Goal: Information Seeking & Learning: Learn about a topic

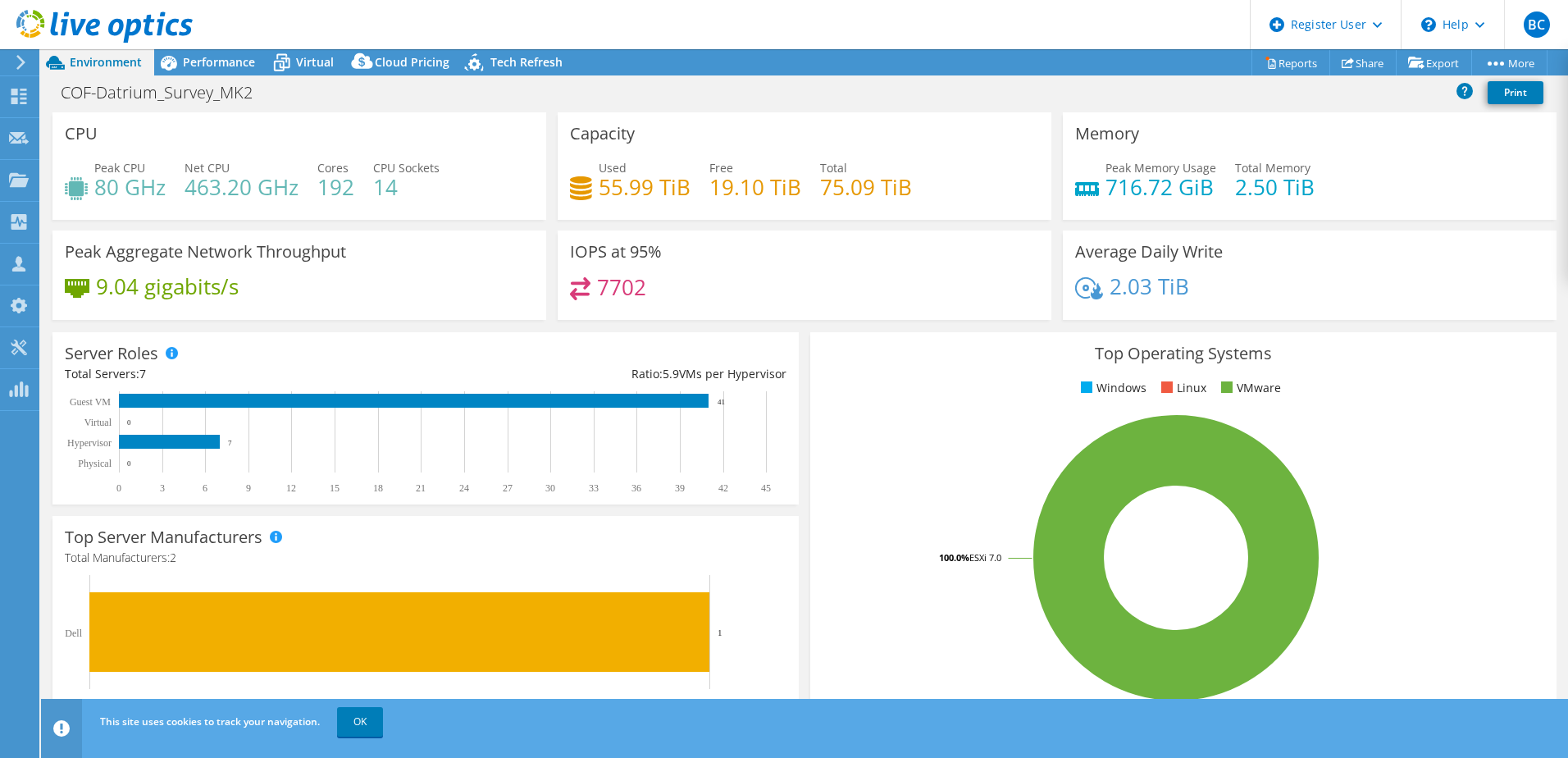
select select "USWest"
select select "USD"
click at [178, 67] on icon at bounding box center [168, 63] width 29 height 29
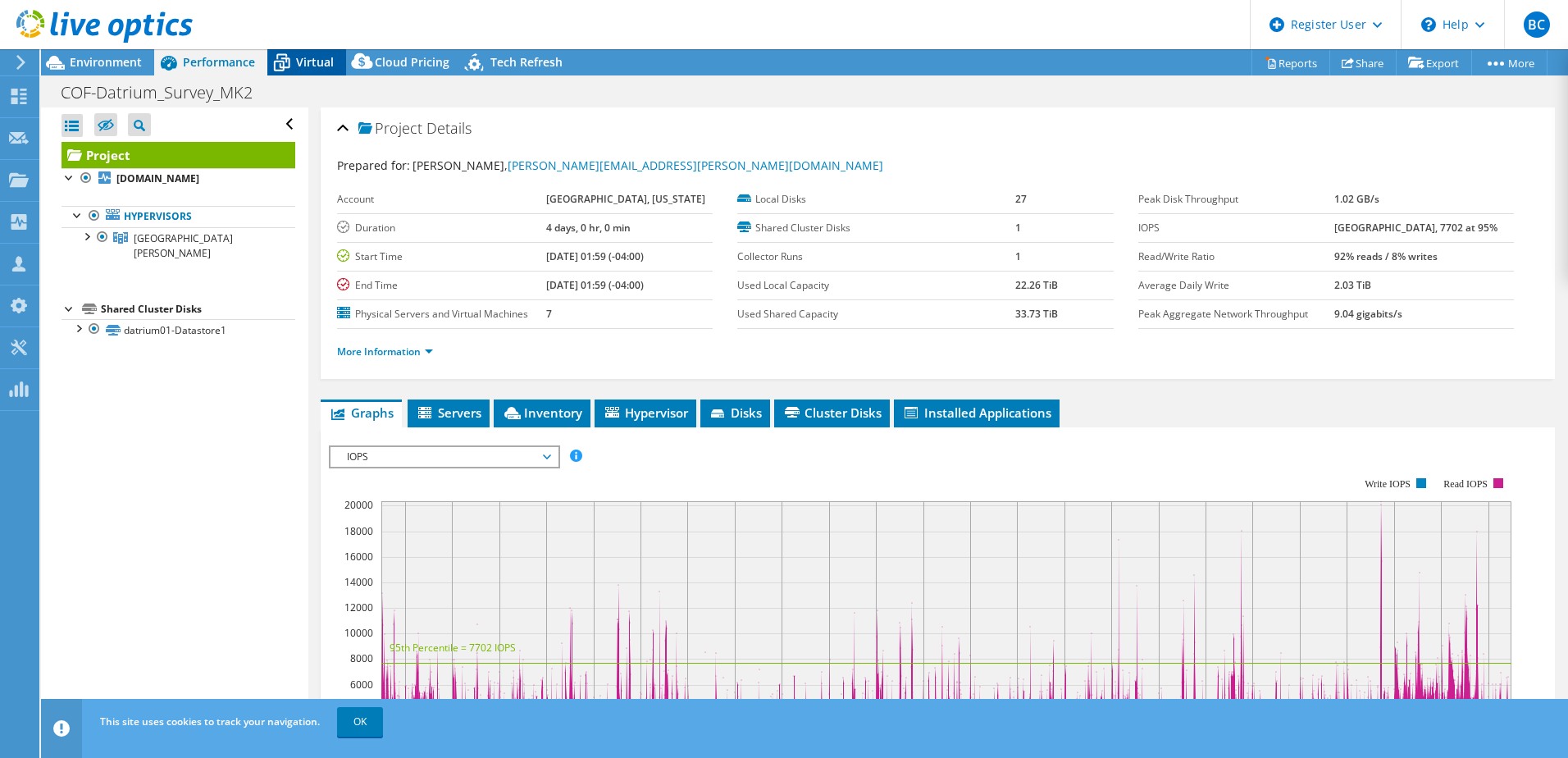
click at [286, 51] on icon at bounding box center [282, 63] width 29 height 29
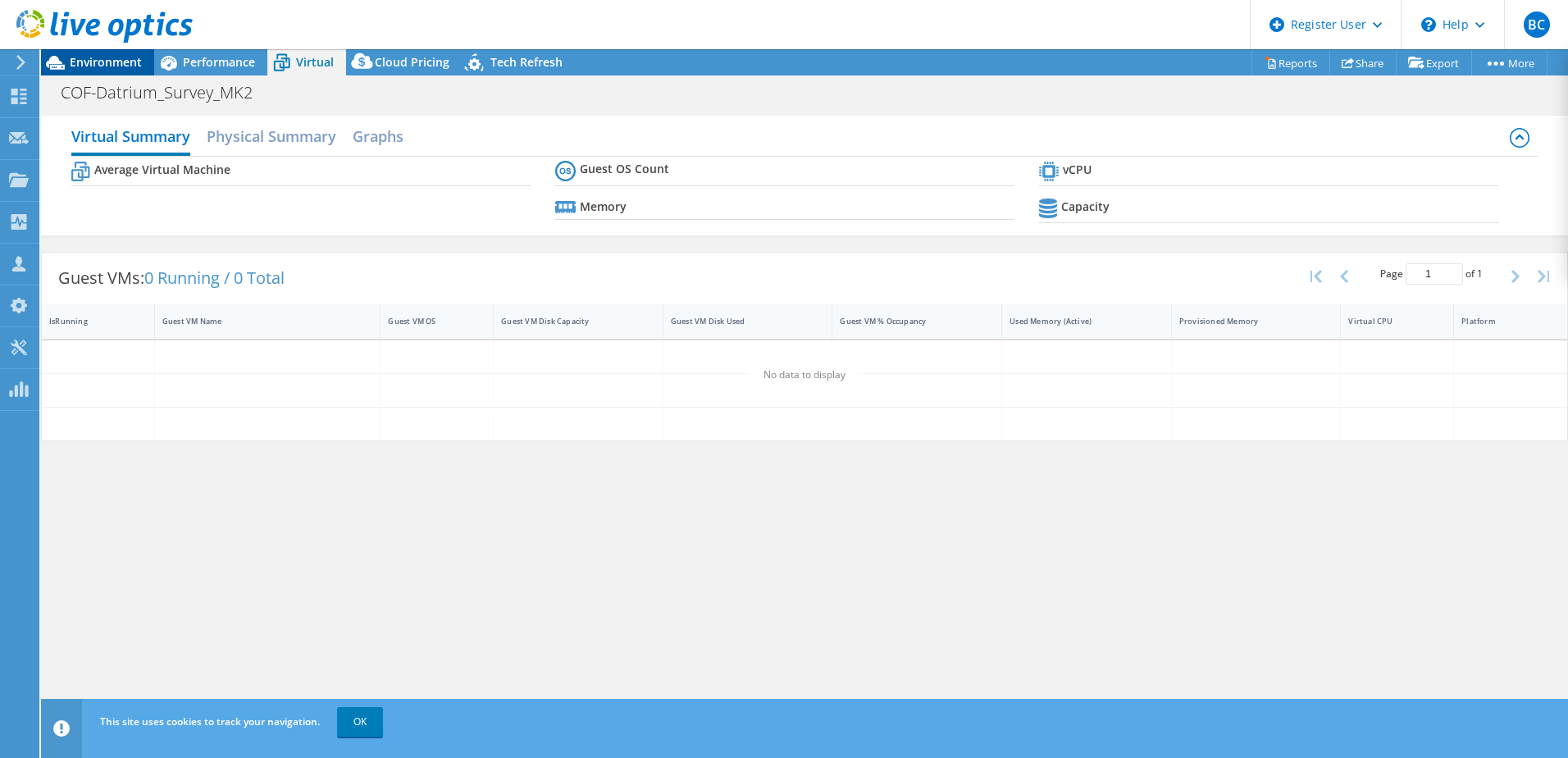
click at [94, 58] on span "Environment" at bounding box center [106, 62] width 73 height 15
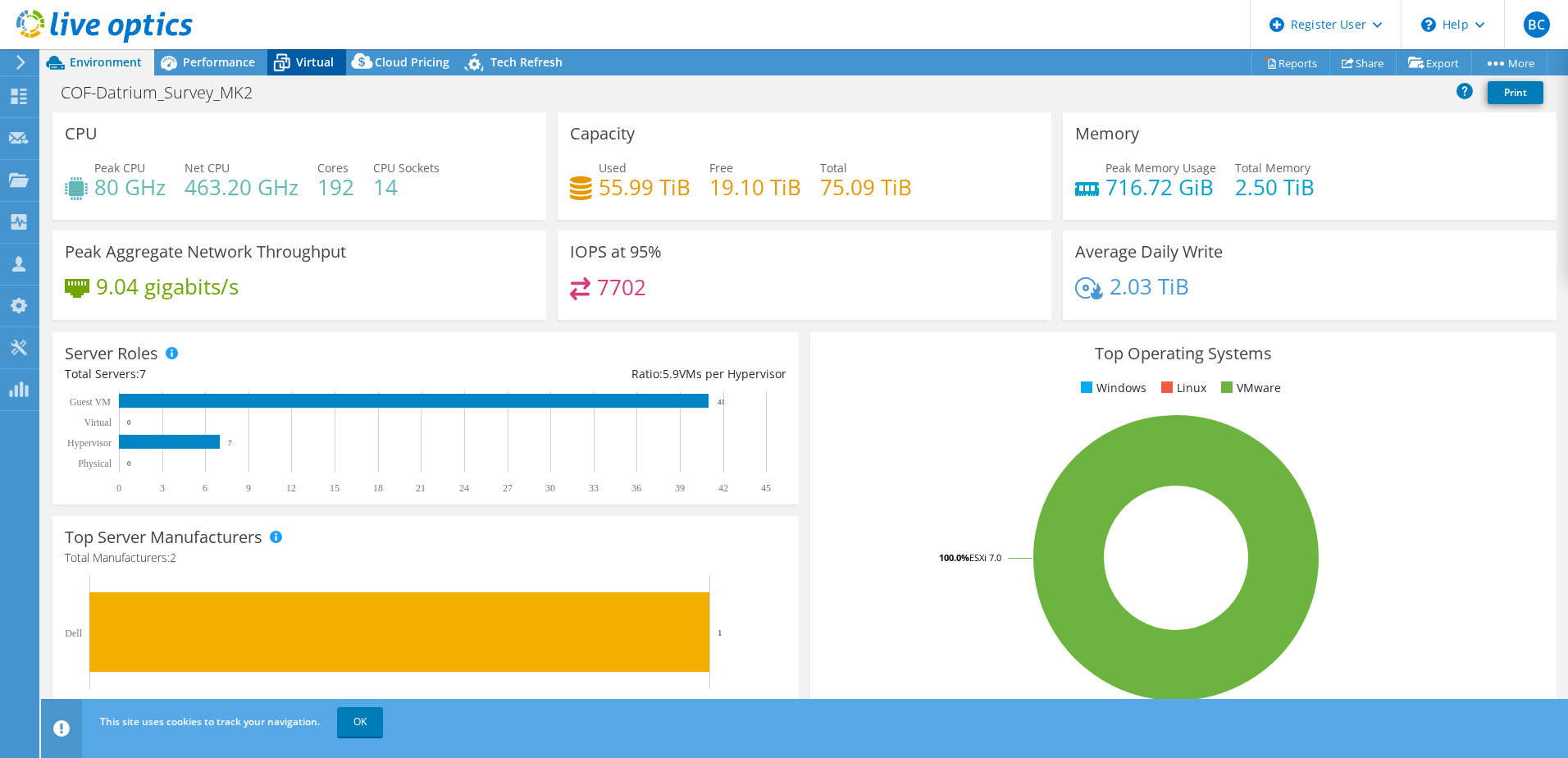
click at [294, 58] on icon at bounding box center [282, 63] width 29 height 29
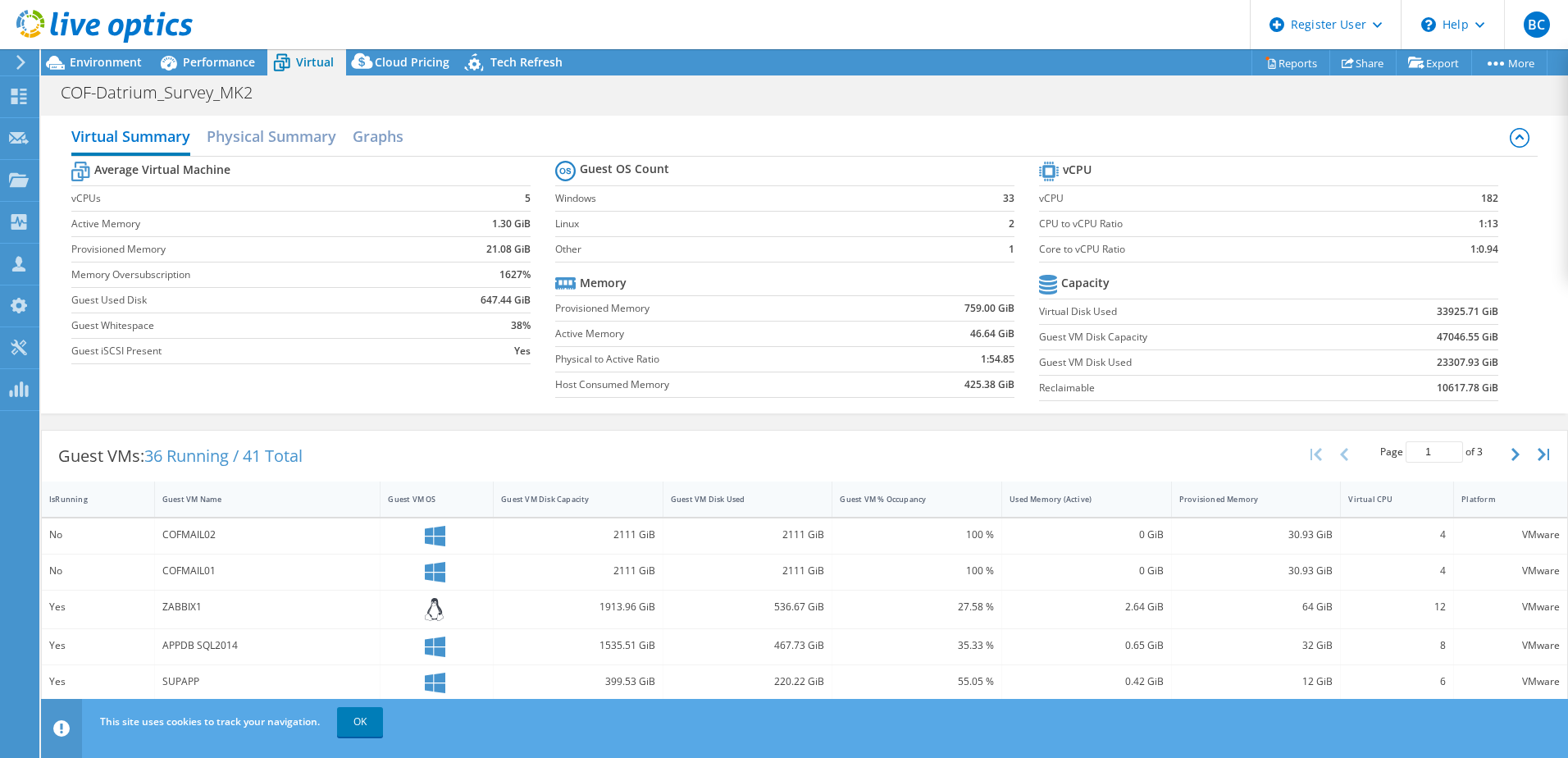
click at [504, 277] on b "1627%" at bounding box center [515, 274] width 31 height 16
click at [762, 302] on label "Provisioned Memory" at bounding box center [718, 308] width 325 height 16
drag, startPoint x: 1015, startPoint y: 251, endPoint x: 979, endPoint y: 197, distance: 64.9
click at [979, 197] on section "Guest OS Count Windows 33 Linux 2 Other 1 Memory Provisioned Memory 759.00 GiB …" at bounding box center [798, 282] width 484 height 250
drag, startPoint x: 979, startPoint y: 197, endPoint x: 972, endPoint y: 227, distance: 30.8
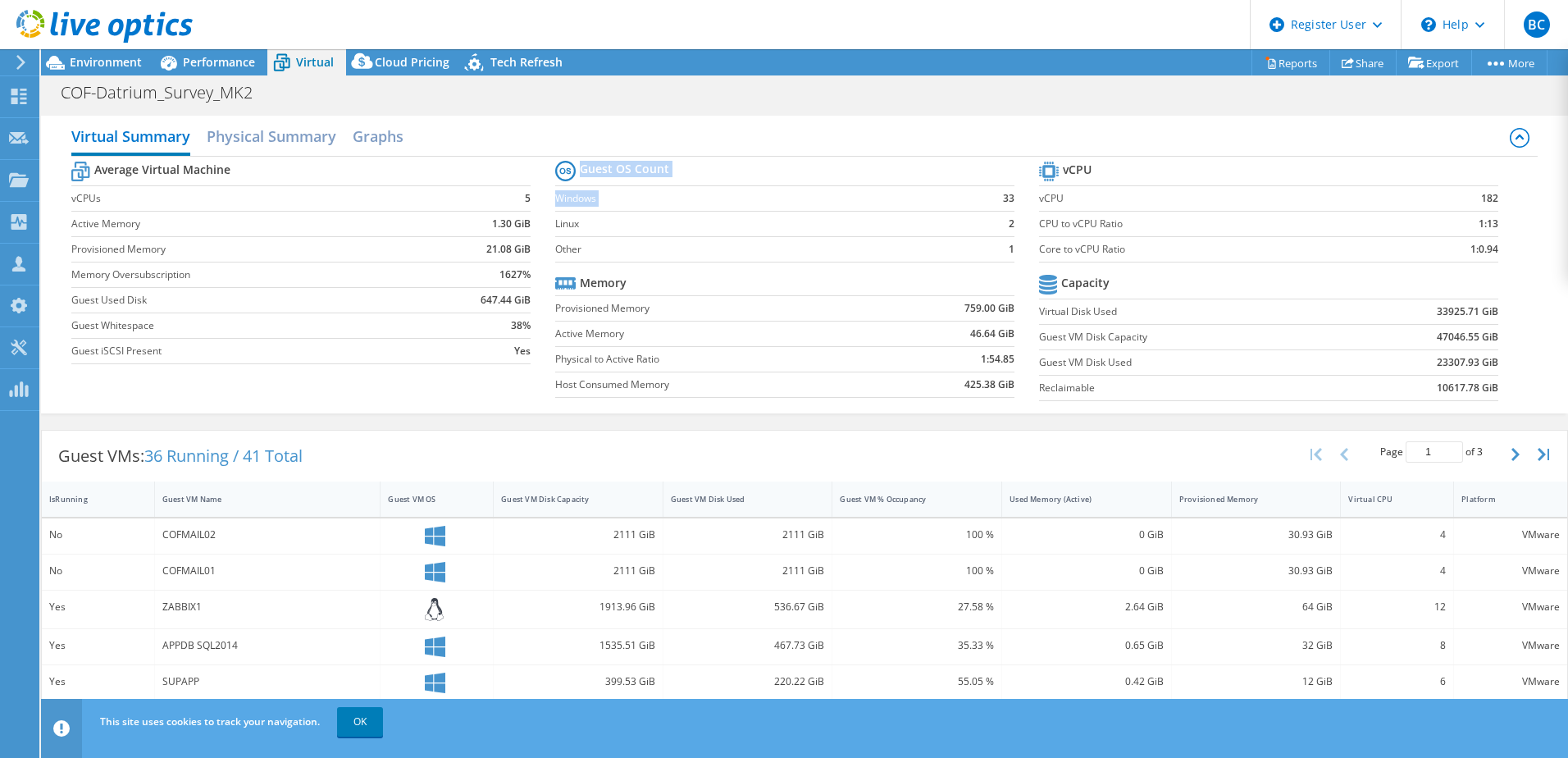
click at [973, 227] on td "2" at bounding box center [993, 224] width 42 height 25
drag, startPoint x: 484, startPoint y: 226, endPoint x: 508, endPoint y: 226, distance: 24.0
click at [508, 226] on td "1.30 GiB" at bounding box center [476, 224] width 110 height 25
drag, startPoint x: 481, startPoint y: 249, endPoint x: 505, endPoint y: 251, distance: 24.1
click at [505, 251] on td "21.08 GiB" at bounding box center [476, 249] width 110 height 25
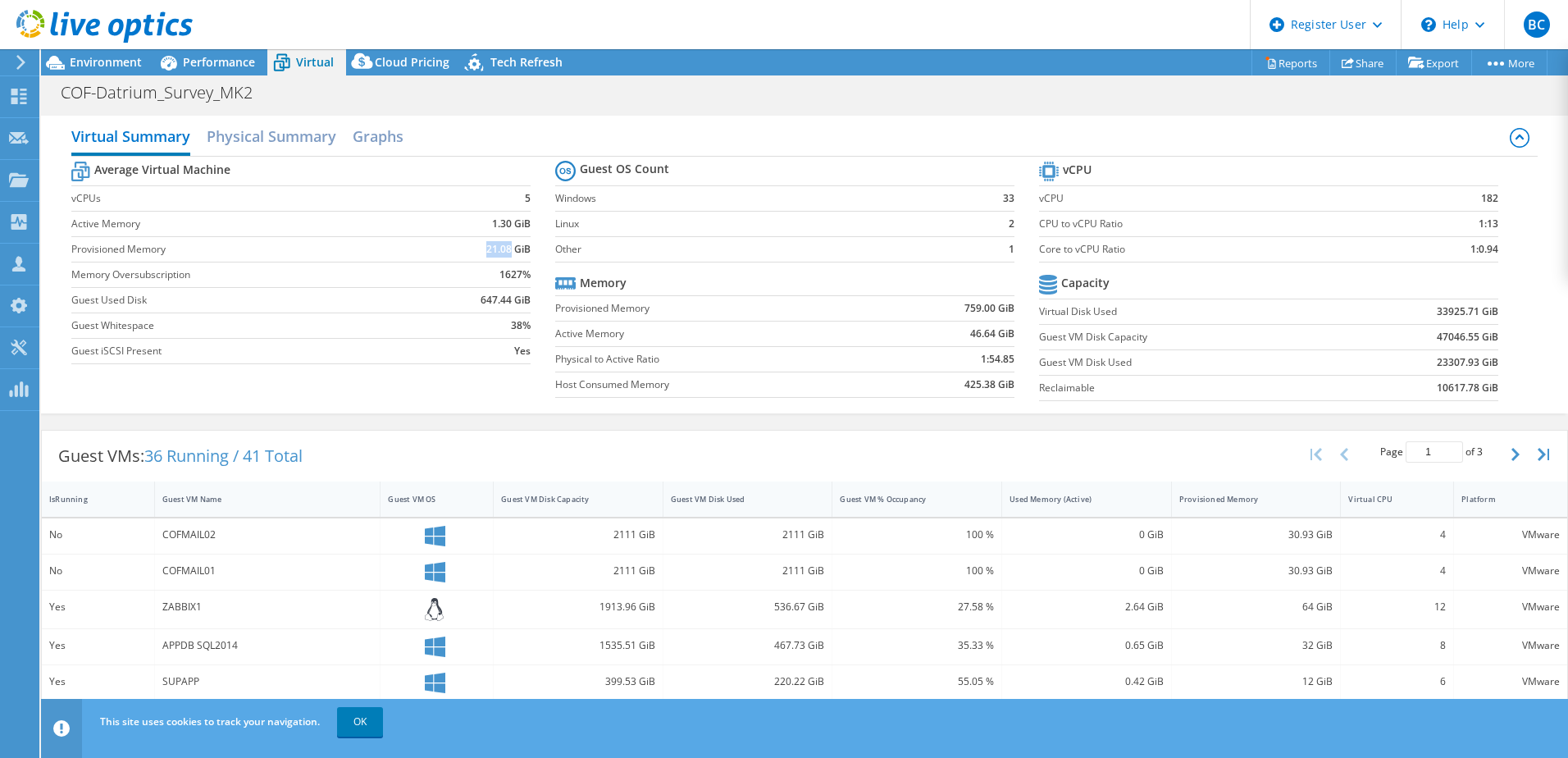
copy b "21.08"
drag, startPoint x: 465, startPoint y: 298, endPoint x: 508, endPoint y: 296, distance: 43.0
click at [508, 296] on td "647.44 GiB" at bounding box center [476, 300] width 110 height 25
copy b "647.44"
